Goal: Task Accomplishment & Management: Complete application form

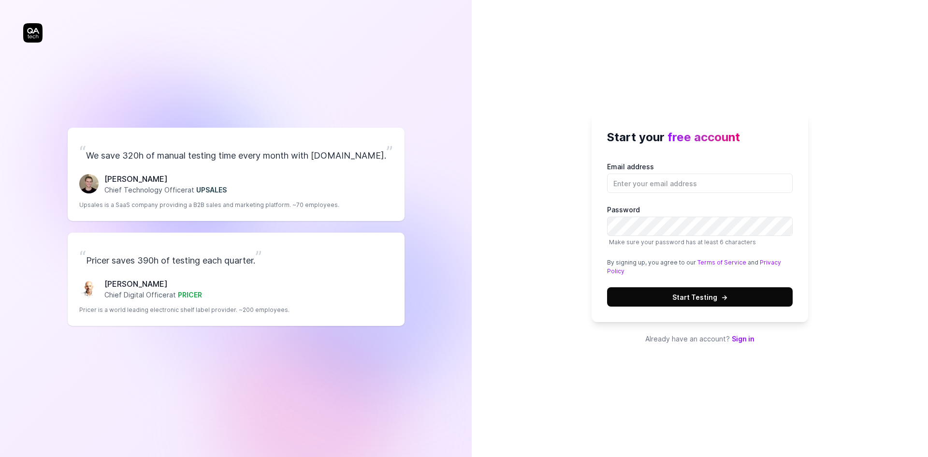
click at [742, 340] on link "Sign in" at bounding box center [743, 338] width 23 height 8
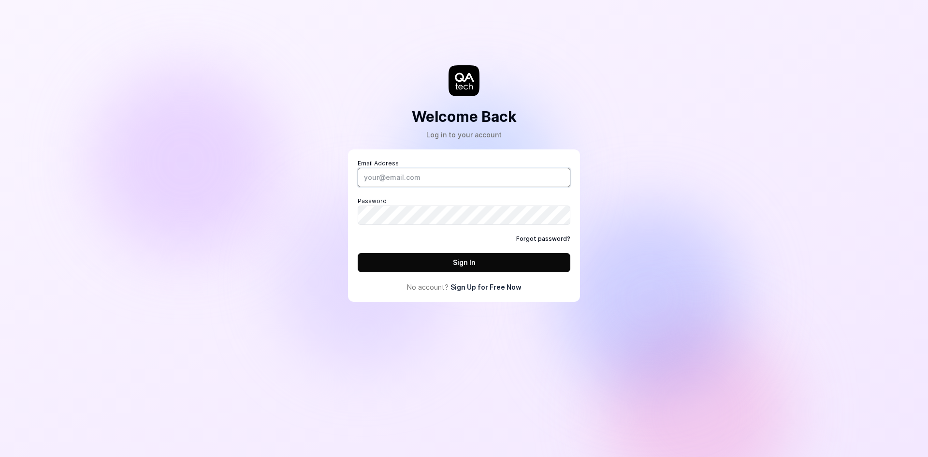
click at [404, 184] on input "Email Address" at bounding box center [464, 177] width 213 height 19
type input "[EMAIL_ADDRESS][DOMAIN_NAME]"
click at [330, 214] on div "Welcome Back Log in to your account Email Address johantony63@gmail.com Passwor…" at bounding box center [464, 160] width 290 height 282
click at [486, 289] on link "Sign Up for Free Now" at bounding box center [485, 287] width 71 height 10
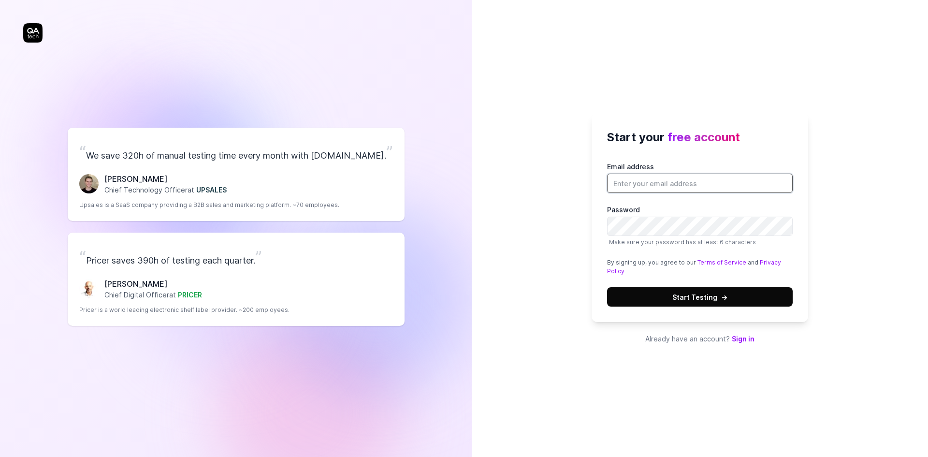
click at [633, 184] on input "Email address" at bounding box center [700, 182] width 186 height 19
type input "[EMAIL_ADDRESS][DOMAIN_NAME]"
click at [511, 277] on div "Start your free account Email address johantony63@gmail.com Password Make sure …" at bounding box center [700, 228] width 456 height 457
click at [696, 298] on span "Start Testing →" at bounding box center [699, 297] width 55 height 10
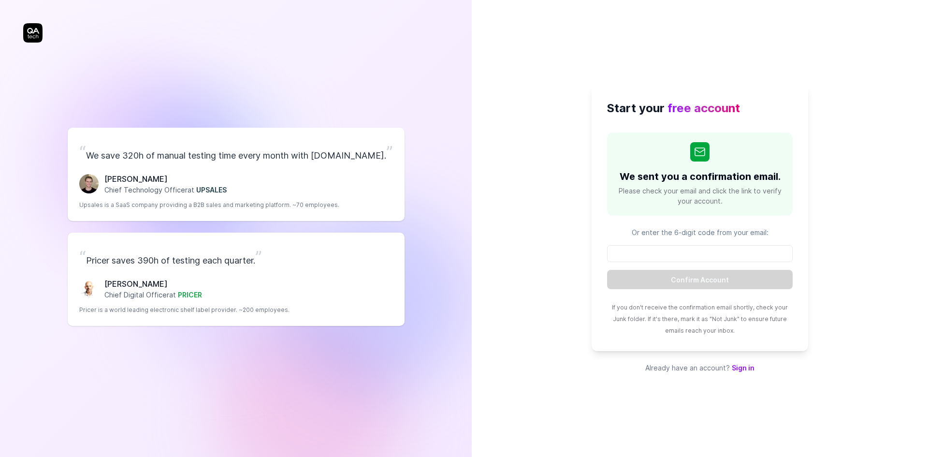
click at [642, 48] on div "Start your free account We sent you a confirmation email. Please check your ema…" at bounding box center [700, 228] width 456 height 457
click at [677, 257] on input at bounding box center [700, 253] width 186 height 17
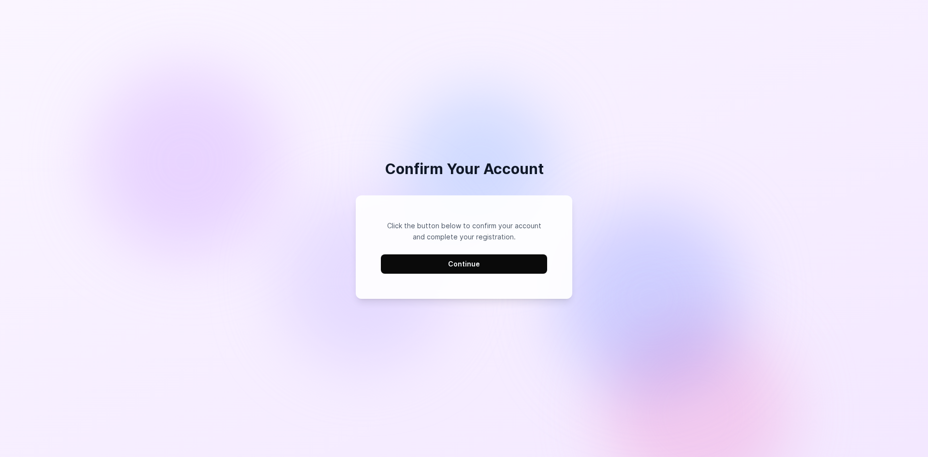
click at [451, 261] on button "Continue" at bounding box center [464, 263] width 166 height 19
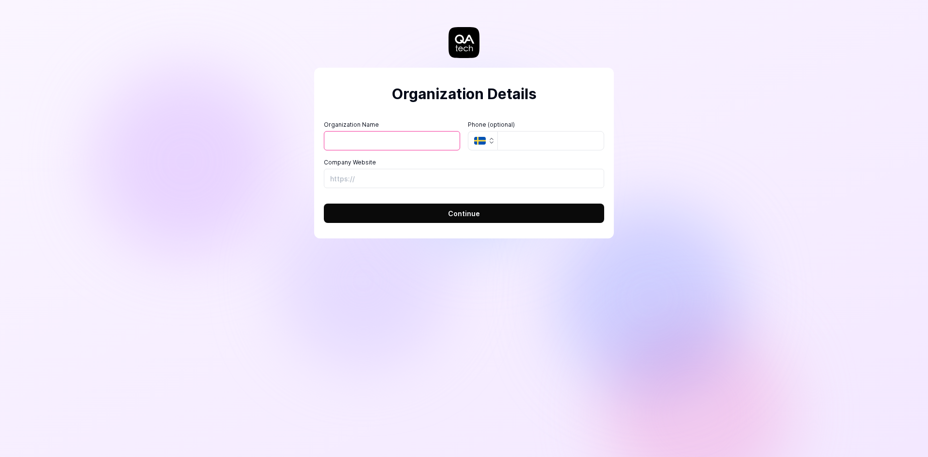
click at [378, 148] on input "Organization Name" at bounding box center [392, 140] width 136 height 19
type input "[PERSON_NAME]"
click at [511, 140] on input "tel" at bounding box center [550, 140] width 107 height 19
click at [478, 140] on icon "button" at bounding box center [480, 141] width 12 height 8
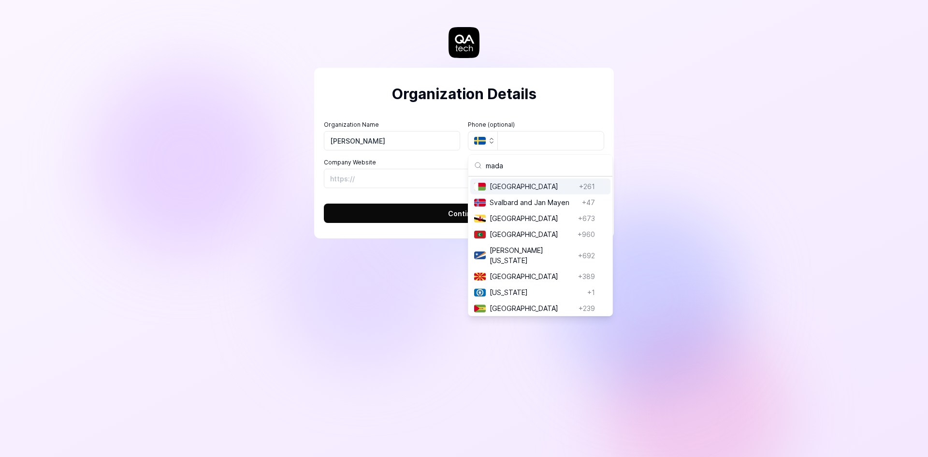
type input "mada"
click at [544, 185] on span "[GEOGRAPHIC_DATA]" at bounding box center [533, 186] width 86 height 10
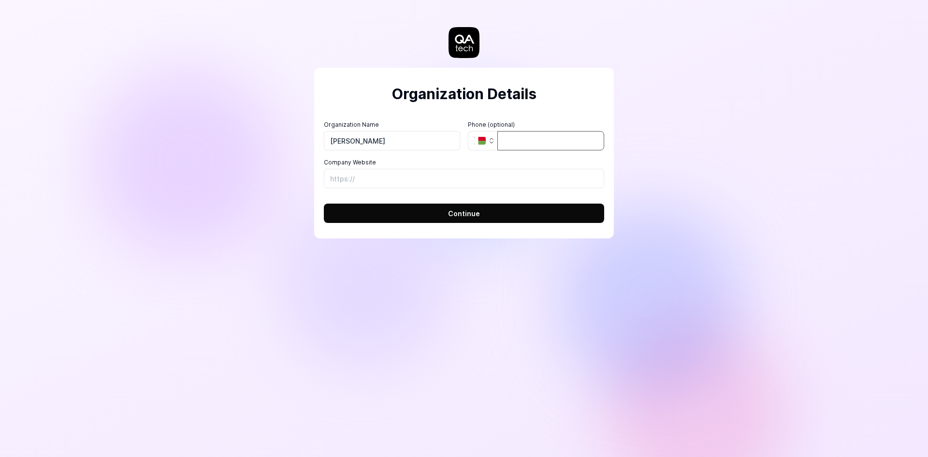
click at [533, 143] on input "tel" at bounding box center [550, 140] width 107 height 19
type input "034 08 880 10"
click at [404, 181] on input "Company Website" at bounding box center [464, 178] width 280 height 19
type input "[URL][DOMAIN_NAME]"
click at [314, 191] on div "Organization Details Organization Name [PERSON_NAME] Organization Logo (Square …" at bounding box center [464, 153] width 300 height 171
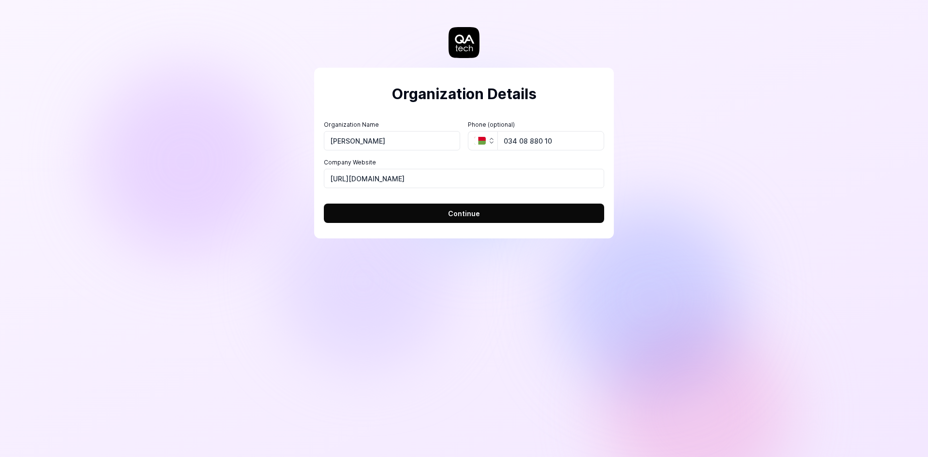
click at [423, 213] on button "Continue" at bounding box center [464, 212] width 280 height 19
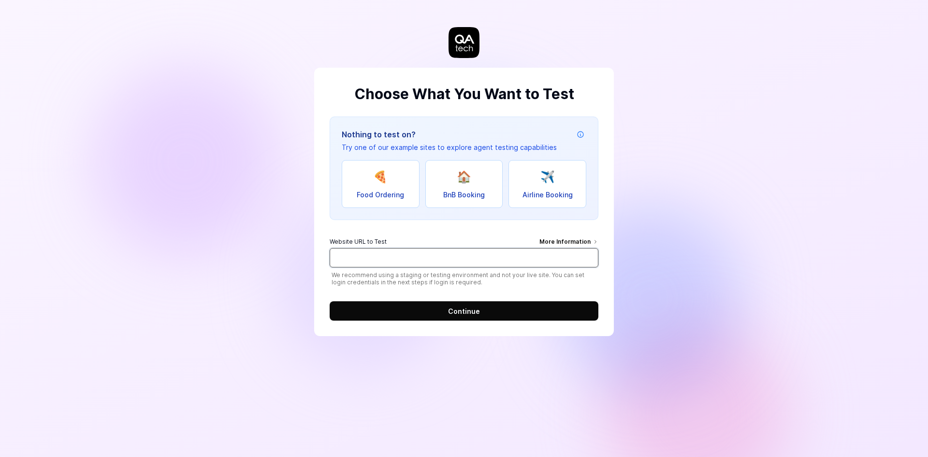
click at [513, 259] on input "Website URL to Test More Information" at bounding box center [464, 257] width 269 height 19
type input "[URL][DOMAIN_NAME]"
click at [480, 298] on form "Website URL to Test More Information [URL][DOMAIN_NAME] We recommend using a st…" at bounding box center [464, 275] width 269 height 89
click at [483, 306] on button "Continue" at bounding box center [464, 310] width 269 height 19
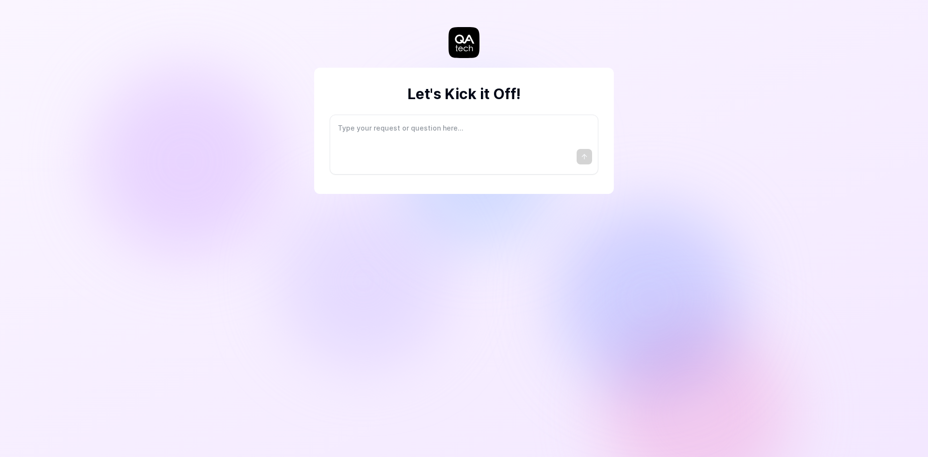
type textarea "*"
type textarea "I"
type textarea "*"
type textarea "I"
type textarea "*"
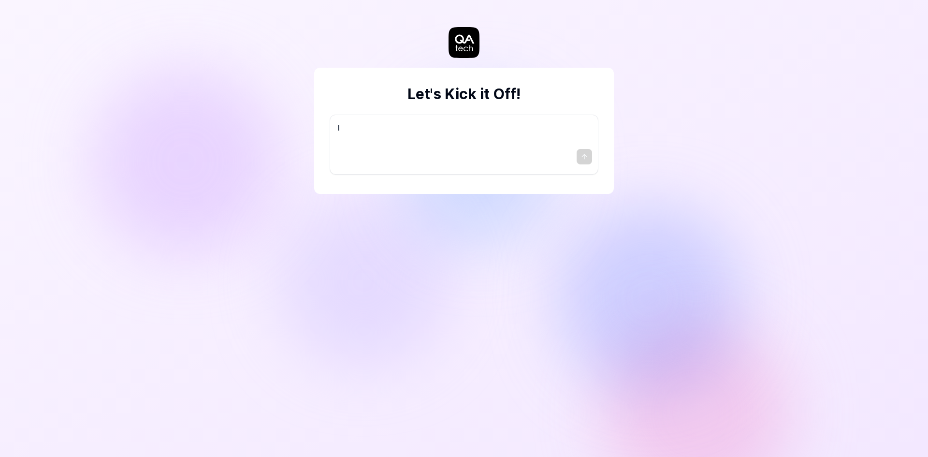
type textarea "I w"
type textarea "*"
type textarea "I wa"
type textarea "*"
type textarea "I wan"
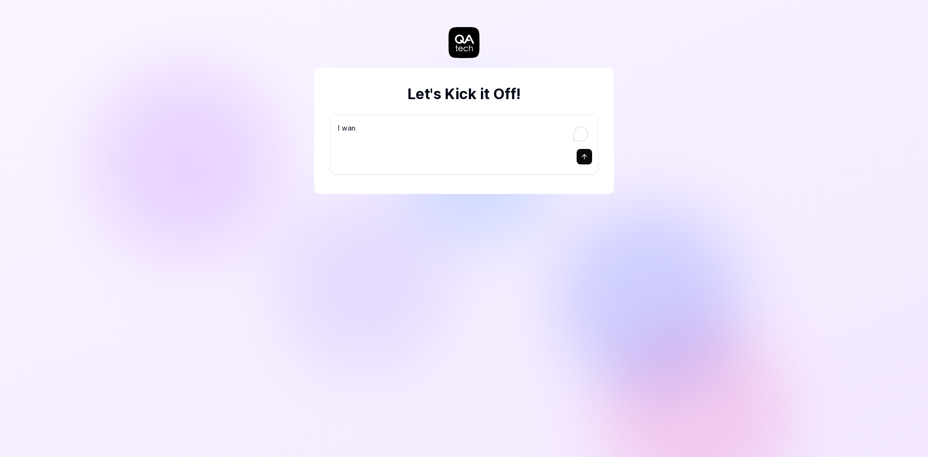
type textarea "*"
type textarea "I want"
type textarea "*"
type textarea "I want"
type textarea "*"
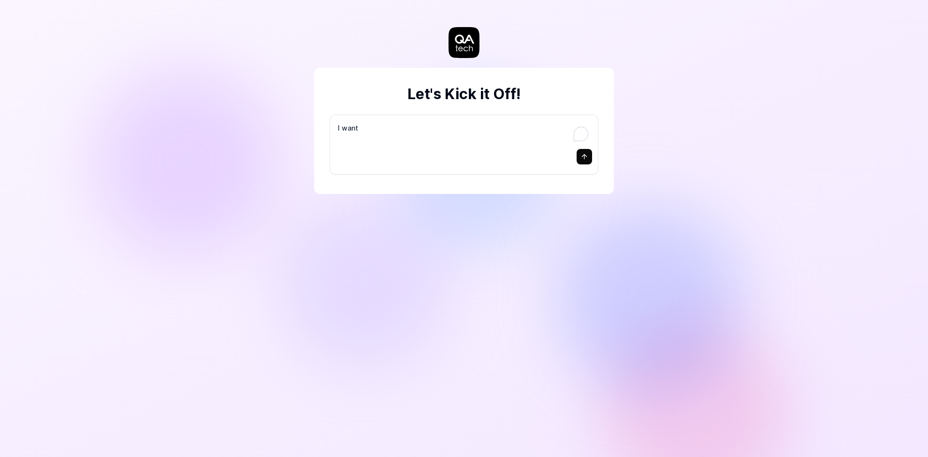
type textarea "I want a"
type textarea "*"
type textarea "I want a"
type textarea "*"
type textarea "I want a g"
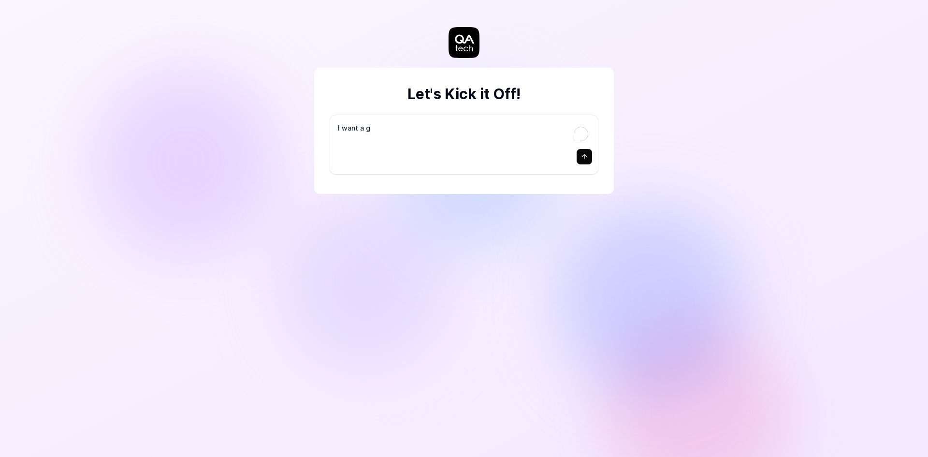
type textarea "*"
type textarea "I want a go"
type textarea "*"
type textarea "I want a goo"
type textarea "*"
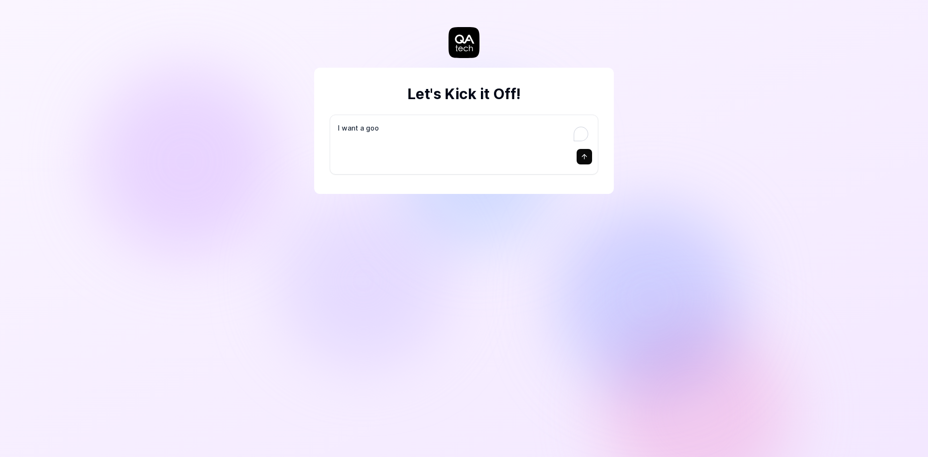
type textarea "I want a good"
type textarea "*"
type textarea "I want a good"
type textarea "*"
type textarea "I want a good t"
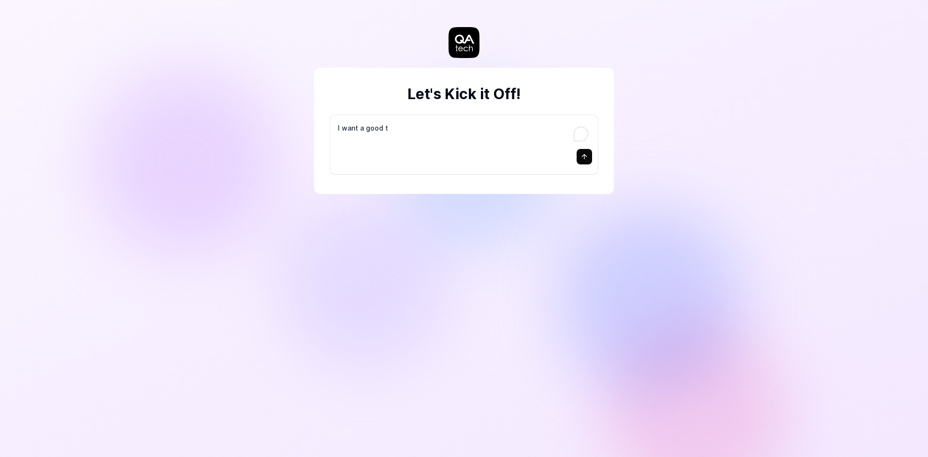
type textarea "*"
type textarea "I want a good te"
type textarea "*"
type textarea "I want a good tes"
type textarea "*"
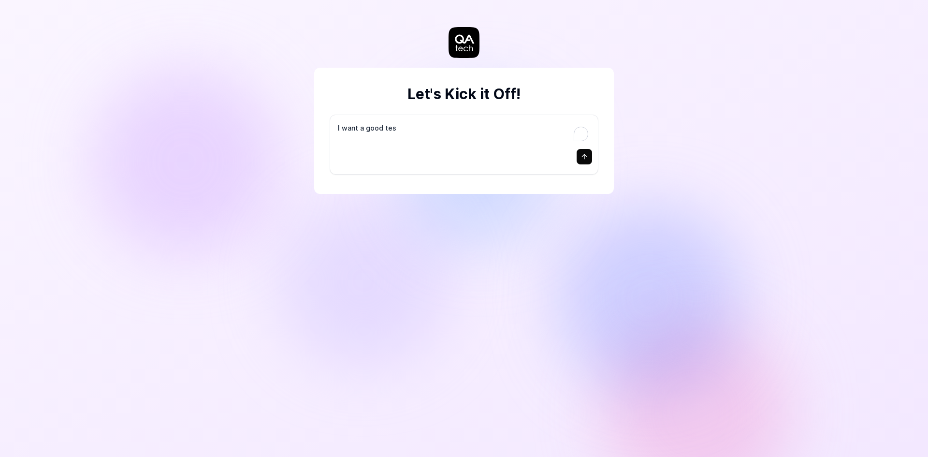
type textarea "I want a good test"
type textarea "*"
type textarea "I want a good test"
type textarea "*"
type textarea "I want a good test s"
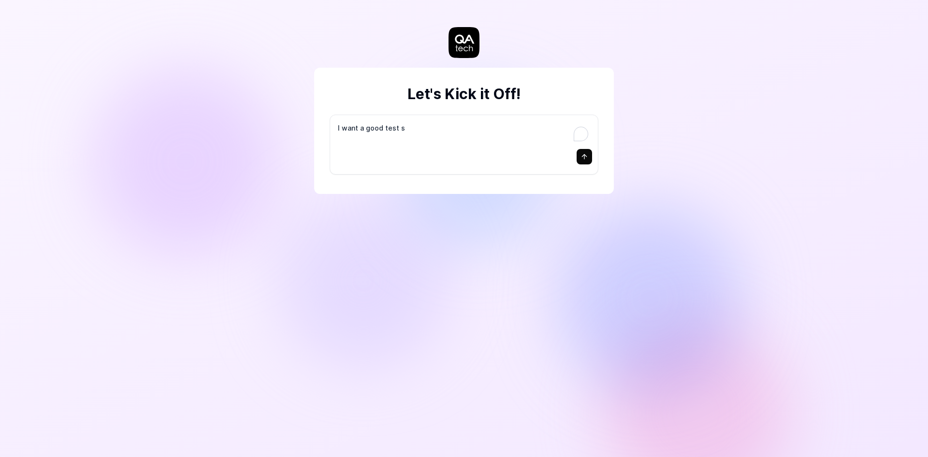
type textarea "*"
type textarea "I want a good test se"
type textarea "*"
type textarea "I want a good test set"
type textarea "*"
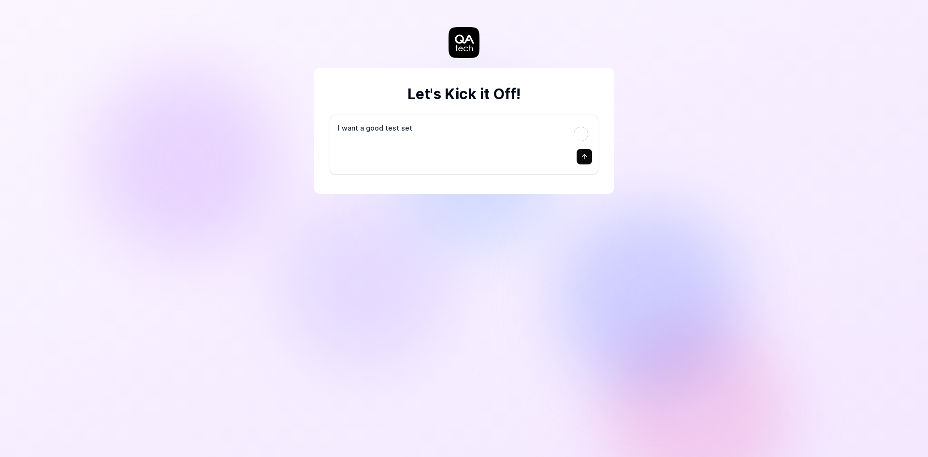
type textarea "I want a good test setu"
type textarea "*"
type textarea "I want a good test setup"
type textarea "*"
type textarea "I want a good test setup"
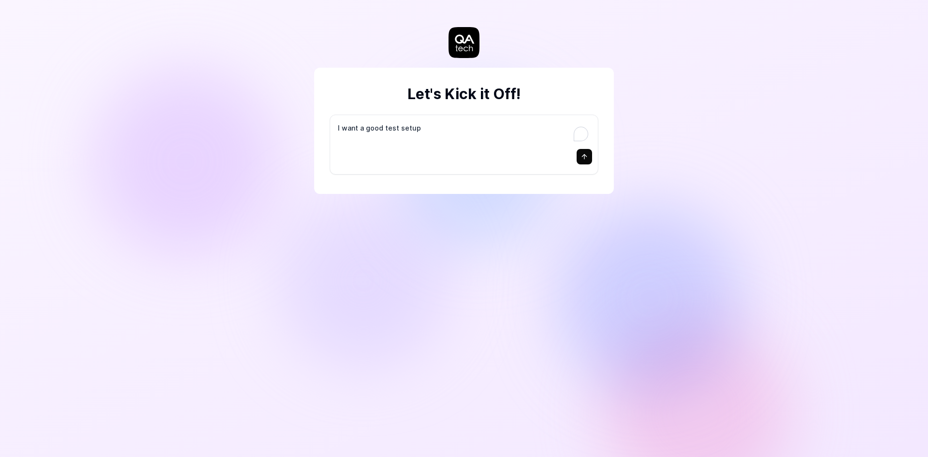
type textarea "*"
type textarea "I want a good test setup f"
type textarea "*"
type textarea "I want a good test setup fo"
type textarea "*"
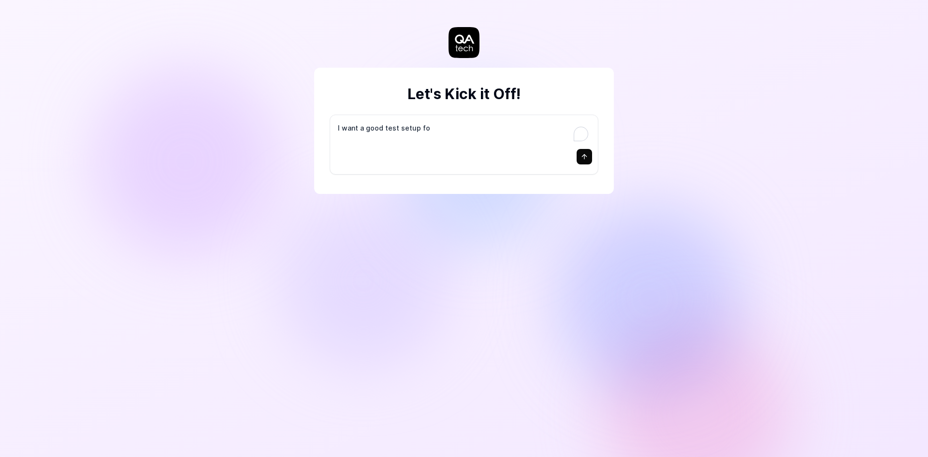
type textarea "I want a good test setup for"
type textarea "*"
type textarea "I want a good test setup for"
type textarea "*"
type textarea "I want a good test setup for m"
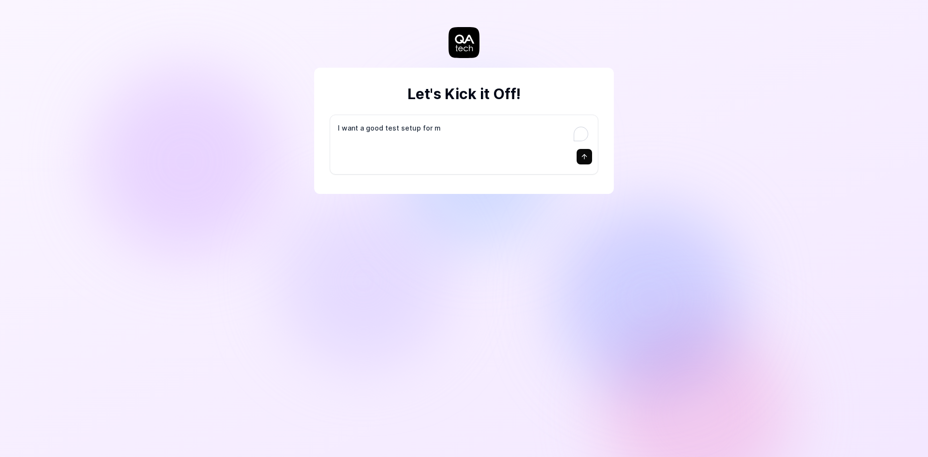
type textarea "*"
type textarea "I want a good test setup for my"
type textarea "*"
type textarea "I want a good test setup for my"
type textarea "*"
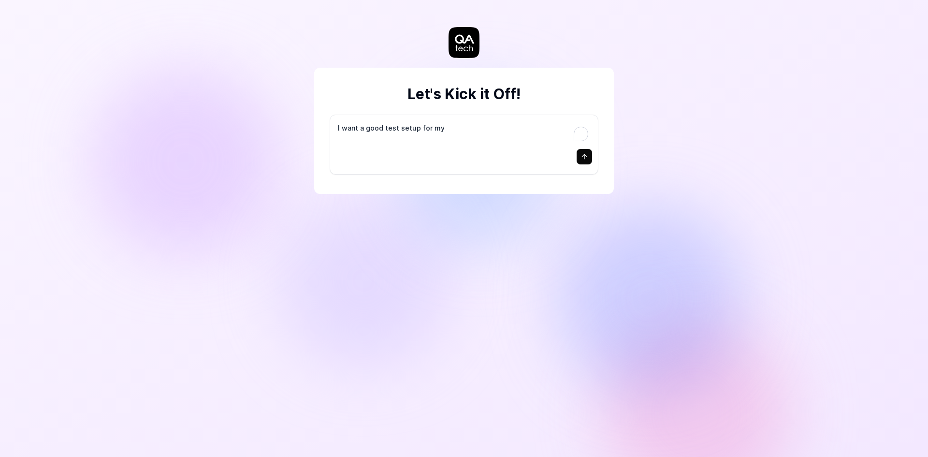
type textarea "I want a good test setup for my s"
type textarea "*"
type textarea "I want a good test setup for my si"
type textarea "*"
type textarea "I want a good test setup for my sit"
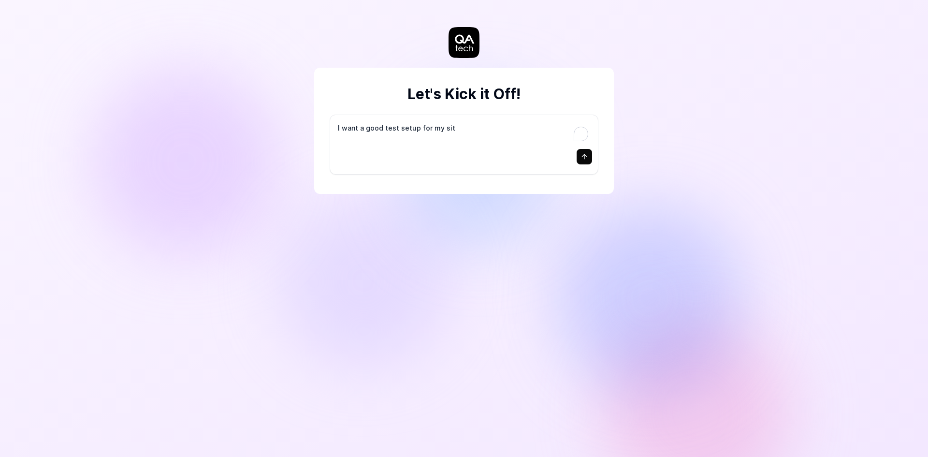
type textarea "*"
type textarea "I want a good test setup for my site"
type textarea "*"
type textarea "I want a good test setup for my site"
type textarea "*"
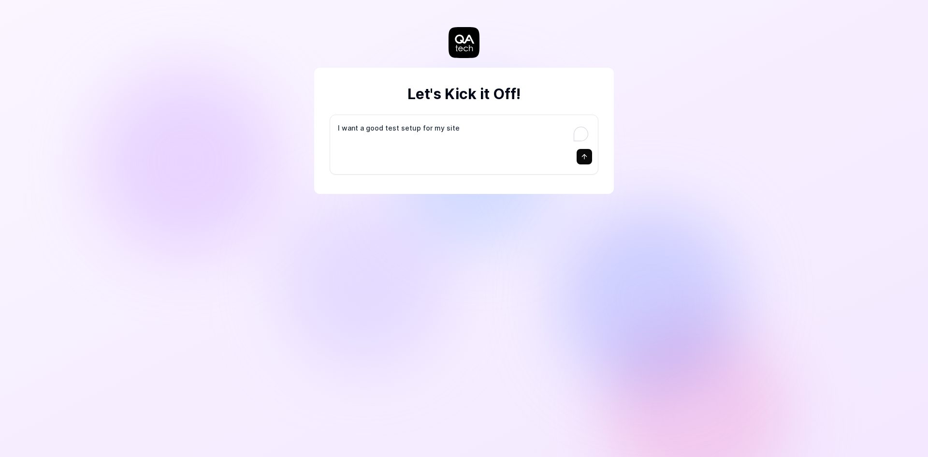
type textarea "I want a good test setup for my site -"
type textarea "*"
type textarea "I want a good test setup for my site -"
type textarea "*"
type textarea "I want a good test setup for my site - h"
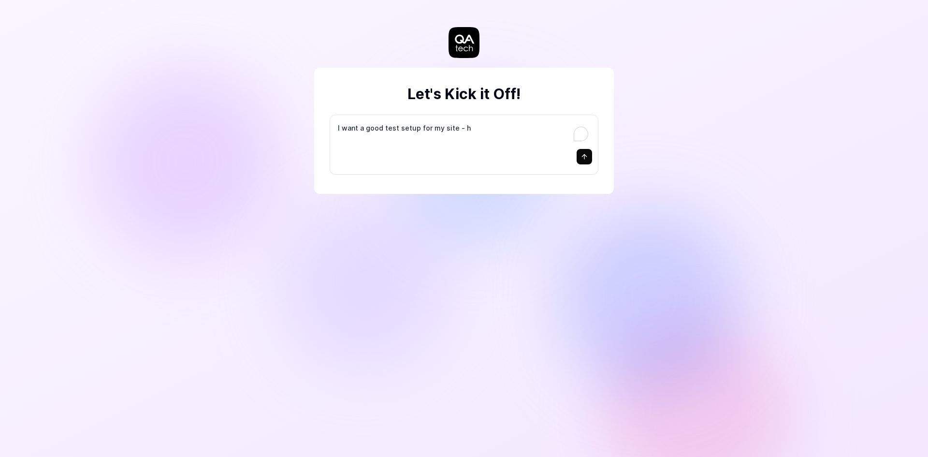
type textarea "*"
type textarea "I want a good test setup for my site - he"
type textarea "*"
type textarea "I want a good test setup for my site - hel"
type textarea "*"
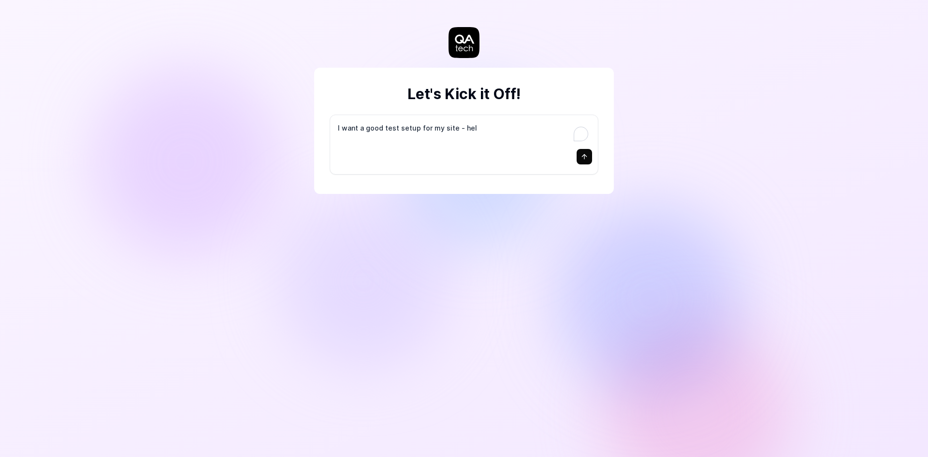
type textarea "I want a good test setup for my site - help"
type textarea "*"
type textarea "I want a good test setup for my site - help"
type textarea "*"
type textarea "I want a good test setup for my site - help m"
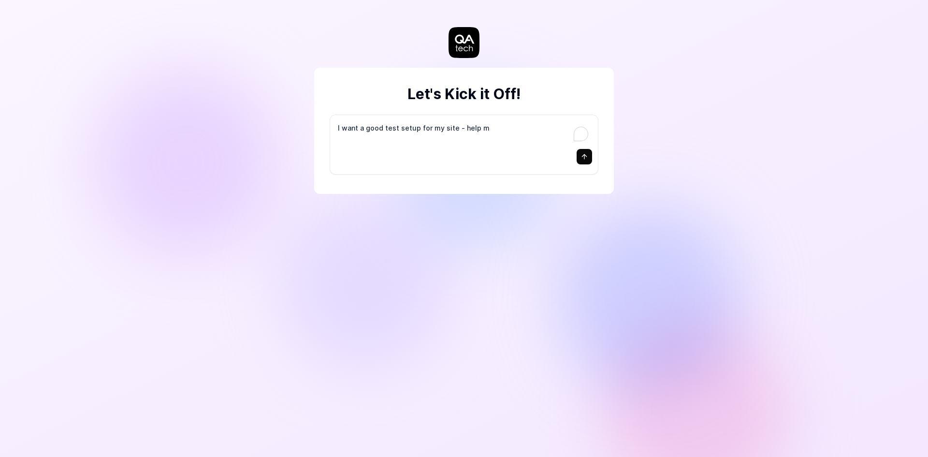
type textarea "*"
type textarea "I want a good test setup for my site - help me"
type textarea "*"
type textarea "I want a good test setup for my site - help me"
type textarea "*"
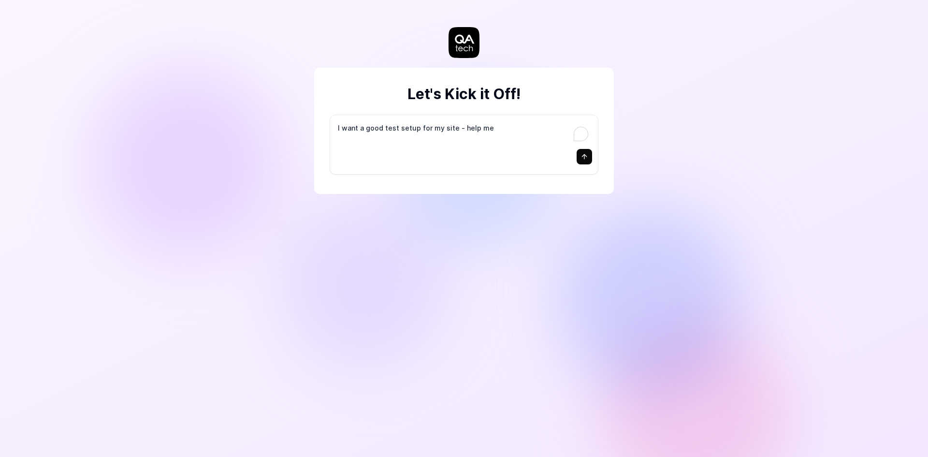
type textarea "I want a good test setup for my site - help me c"
type textarea "*"
type textarea "I want a good test setup for my site - help me cr"
type textarea "*"
type textarea "I want a good test setup for my site - help me cre"
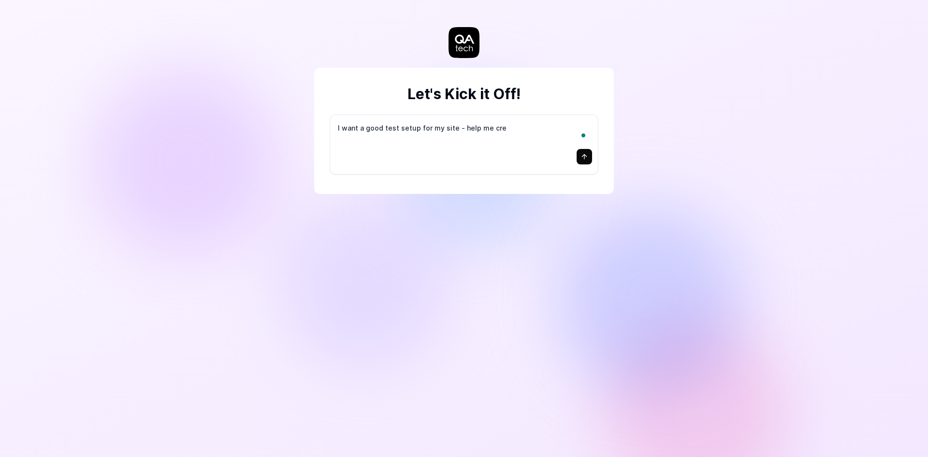
type textarea "*"
type textarea "I want a good test setup for my site - help me crea"
type textarea "*"
type textarea "I want a good test setup for my site - help me creat"
type textarea "*"
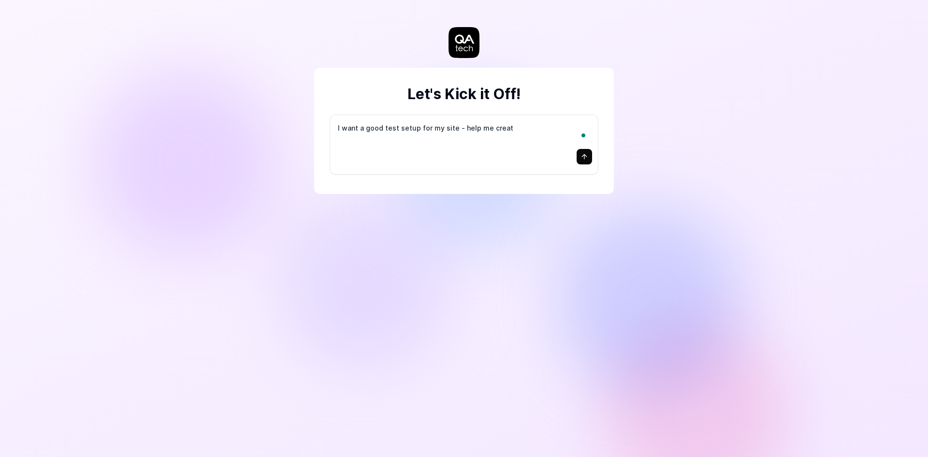
type textarea "I want a good test setup for my site - help me create"
type textarea "*"
type textarea "I want a good test setup for my site - help me create"
type textarea "*"
type textarea "I want a good test setup for my site - help me create t"
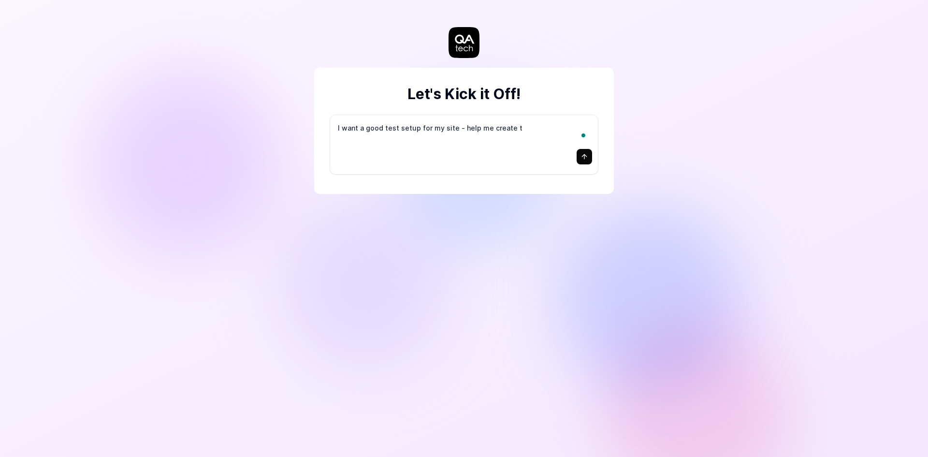
type textarea "*"
type textarea "I want a good test setup for my site - help me create th"
type textarea "*"
type textarea "I want a good test setup for my site - help me create the"
type textarea "*"
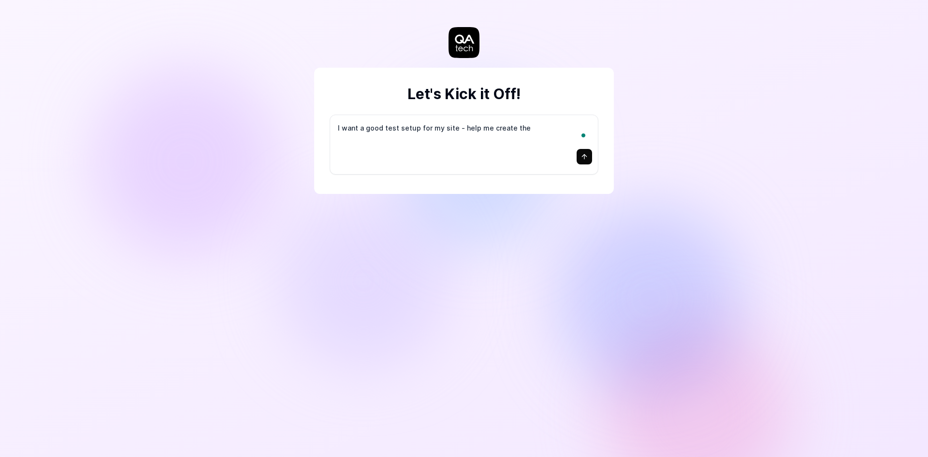
type textarea "I want a good test setup for my site - help me create the"
type textarea "*"
type textarea "I want a good test setup for my site - help me create the f"
type textarea "*"
type textarea "I want a good test setup for my site - help me create the fi"
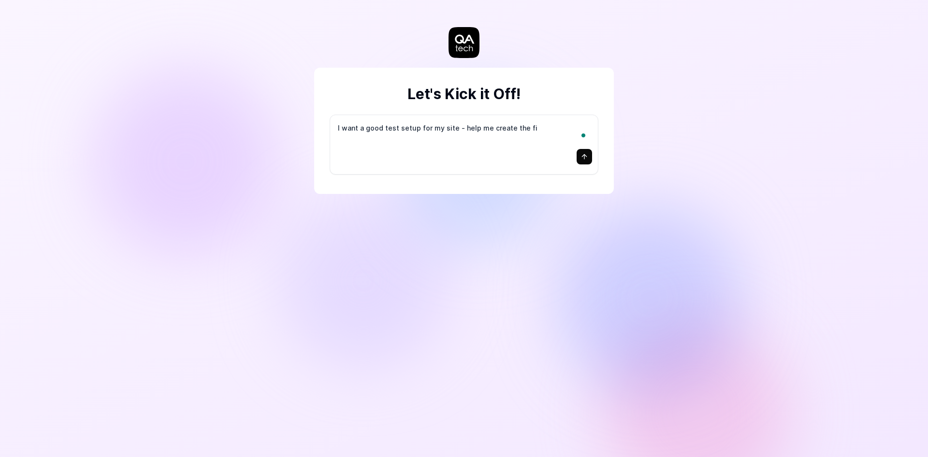
type textarea "*"
type textarea "I want a good test setup for my site - help me create the fir"
type textarea "*"
type textarea "I want a good test setup for my site - help me create the firs"
type textarea "*"
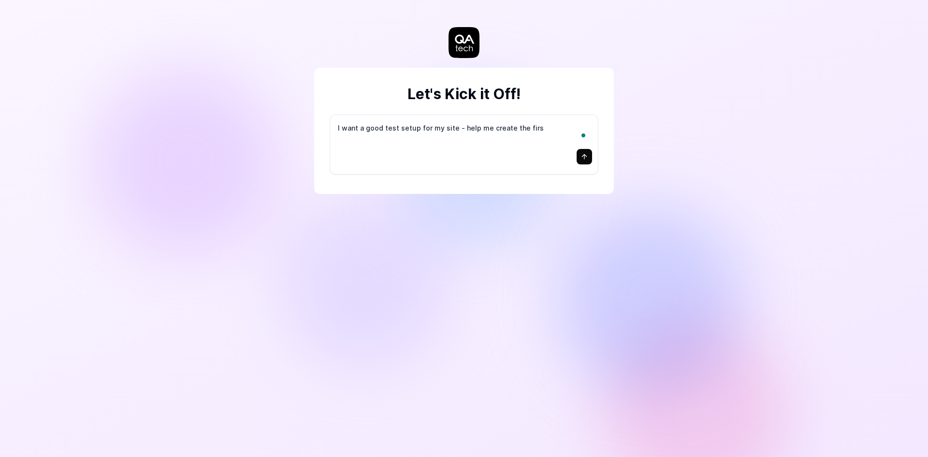
type textarea "I want a good test setup for my site - help me create the first"
type textarea "*"
type textarea "I want a good test setup for my site - help me create the first"
type textarea "*"
type textarea "I want a good test setup for my site - help me create the first 3"
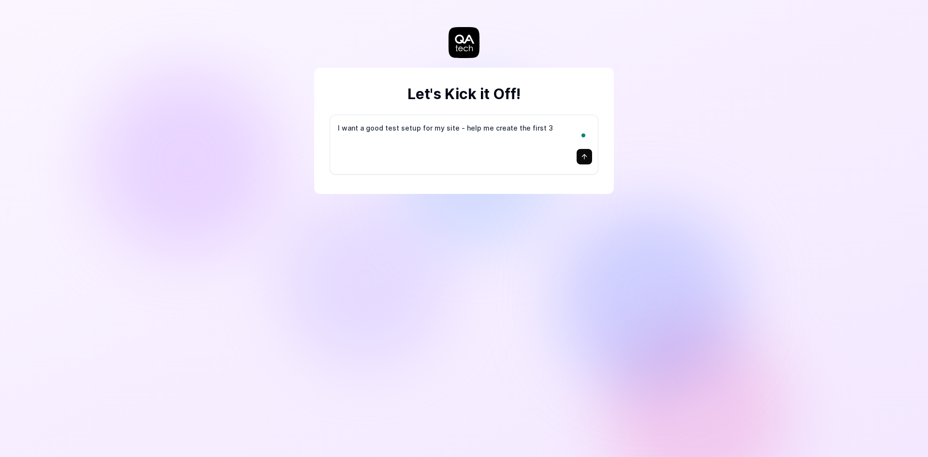
type textarea "*"
type textarea "I want a good test setup for my site - help me create the first 3-"
type textarea "*"
type textarea "I want a good test setup for my site - help me create the first 3-5"
type textarea "*"
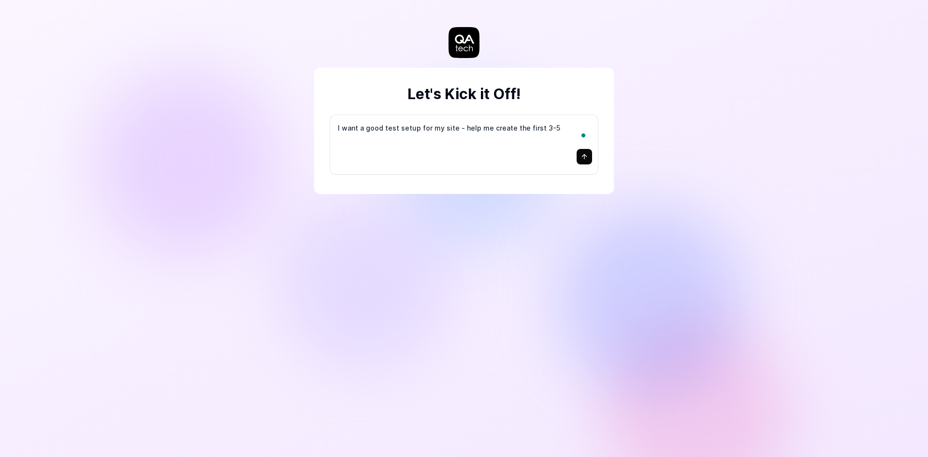
type textarea "I want a good test setup for my site - help me create the first 3-5"
type textarea "*"
type textarea "I want a good test setup for my site - help me create the first 3-5 t"
type textarea "*"
type textarea "I want a good test setup for my site - help me create the first 3-5 te"
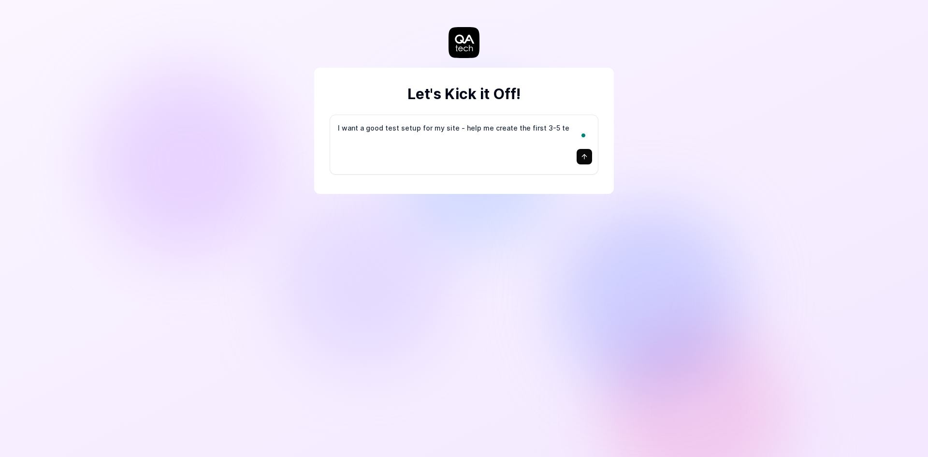
type textarea "*"
type textarea "I want a good test setup for my site - help me create the first 3-5 tes"
type textarea "*"
type textarea "I want a good test setup for my site - help me create the first 3-5 test"
type textarea "*"
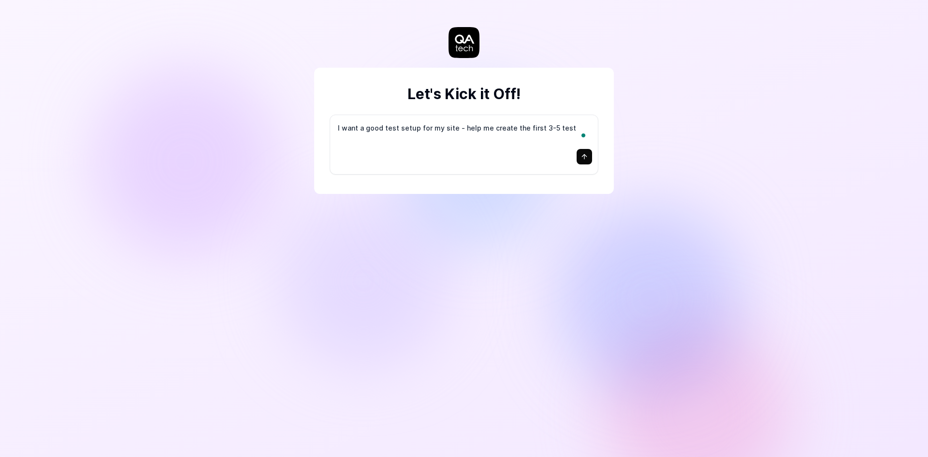
type textarea "I want a good test setup for my site - help me create the first 3-5 test"
type textarea "*"
type textarea "I want a good test setup for my site - help me create the first 3-5 test c"
type textarea "*"
type textarea "I want a good test setup for my site - help me create the first 3-5 test ca"
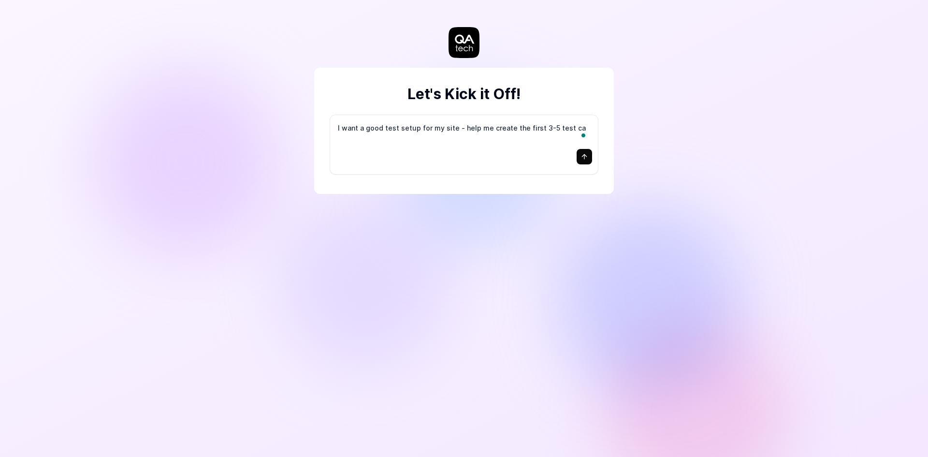
type textarea "*"
type textarea "I want a good test setup for my site - help me create the first 3-5 test cas"
type textarea "*"
type textarea "I want a good test setup for my site - help me create the first 3-5 test case"
type textarea "*"
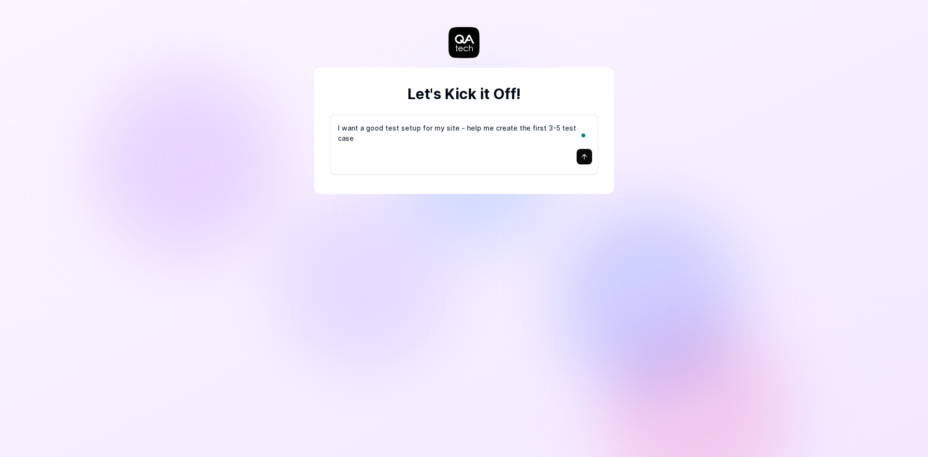
type textarea "I want a good test setup for my site - help me create the first 3-5 test cases"
click at [587, 156] on icon "submit" at bounding box center [584, 157] width 8 height 8
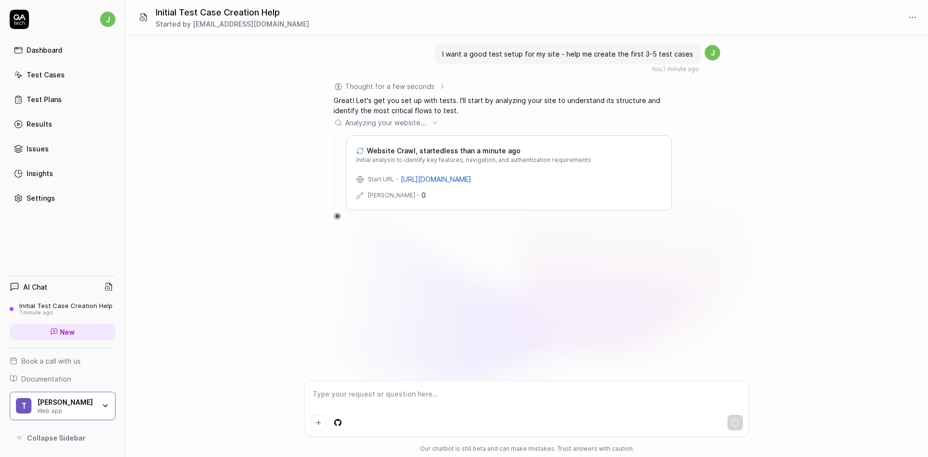
click at [419, 177] on link "[URL][DOMAIN_NAME]" at bounding box center [436, 179] width 71 height 10
click at [335, 219] on div at bounding box center [337, 216] width 8 height 8
type textarea "*"
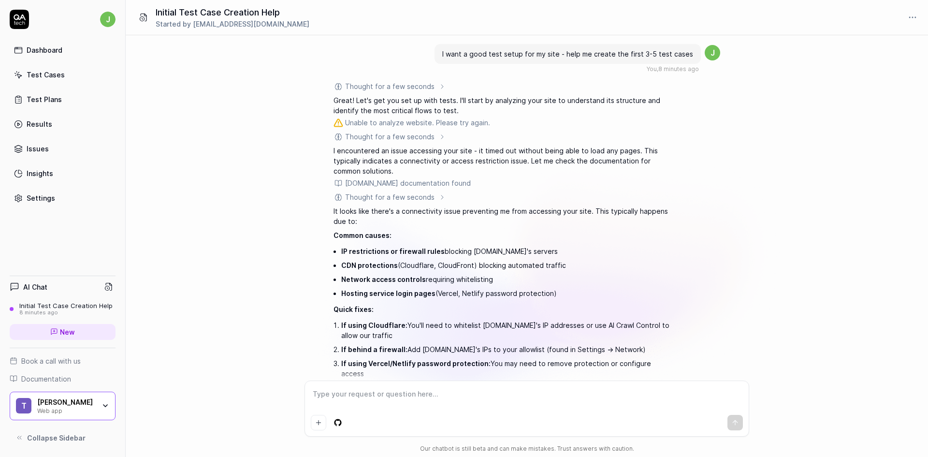
scroll to position [87, 0]
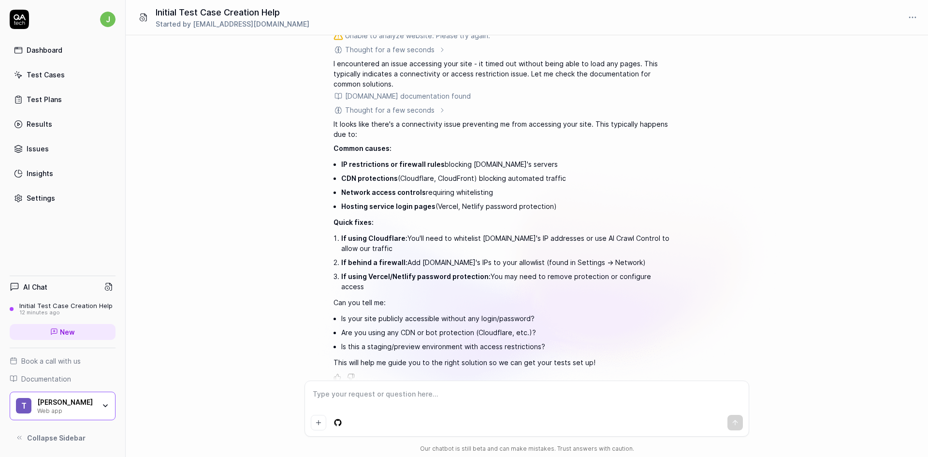
type textarea "*"
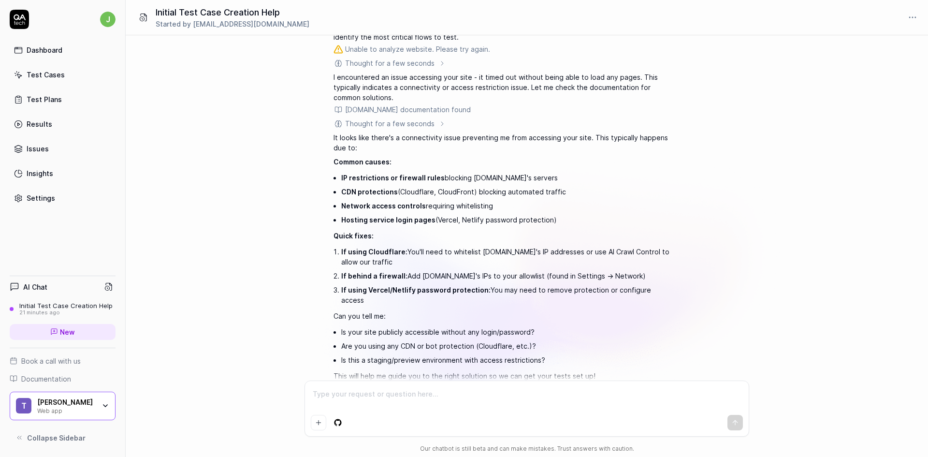
scroll to position [87, 0]
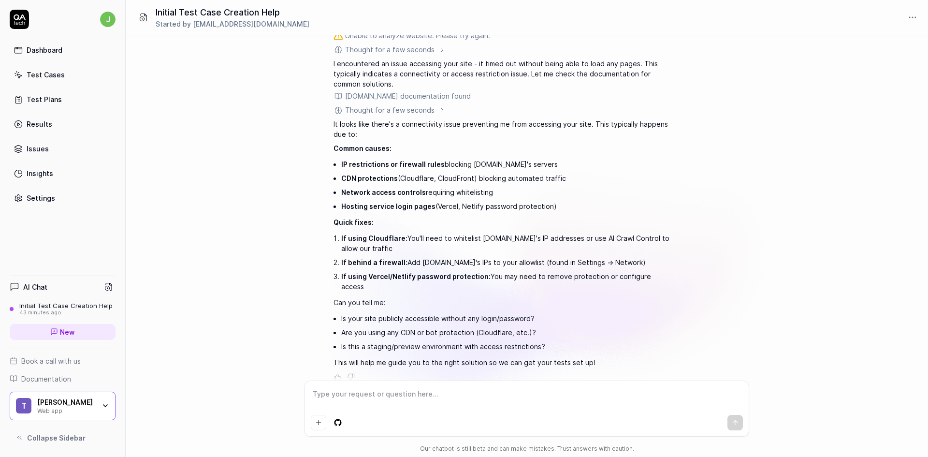
type textarea "*"
